Goal: Task Accomplishment & Management: Manage account settings

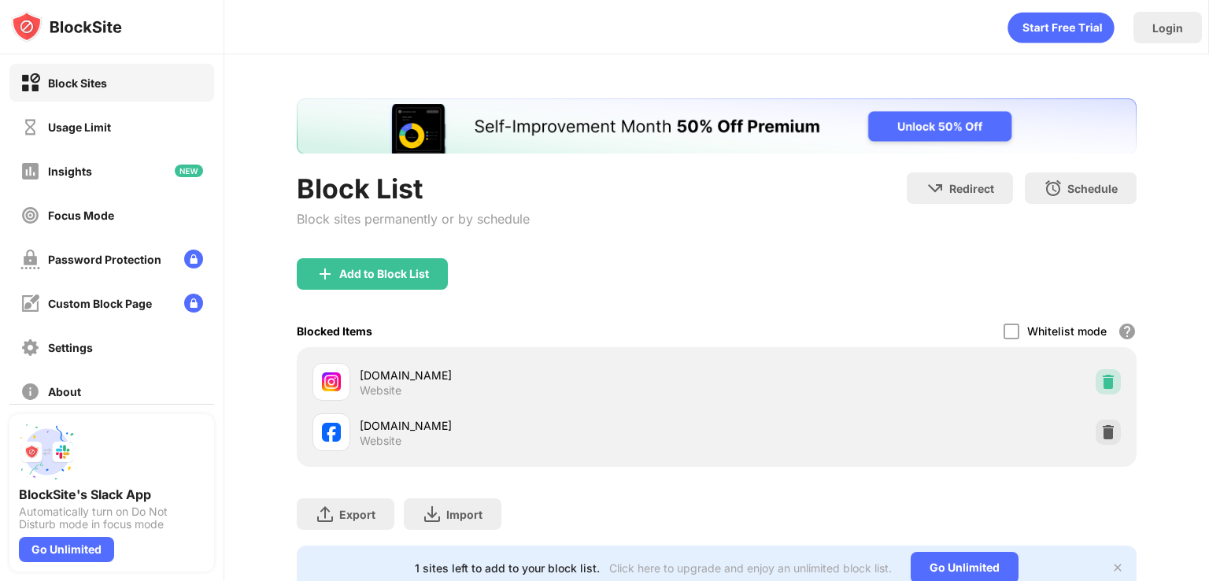
click at [1100, 386] on img at bounding box center [1108, 382] width 16 height 16
